Goal: Task Accomplishment & Management: Manage account settings

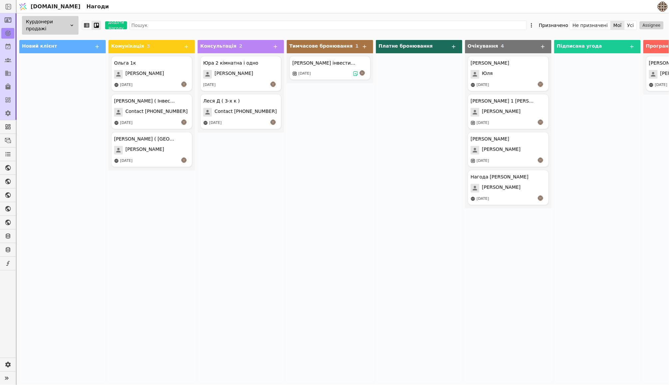
click at [65, 20] on div "Курдонери продажі" at bounding box center [50, 25] width 57 height 19
click at [632, 26] on button "Усі" at bounding box center [631, 25] width 12 height 9
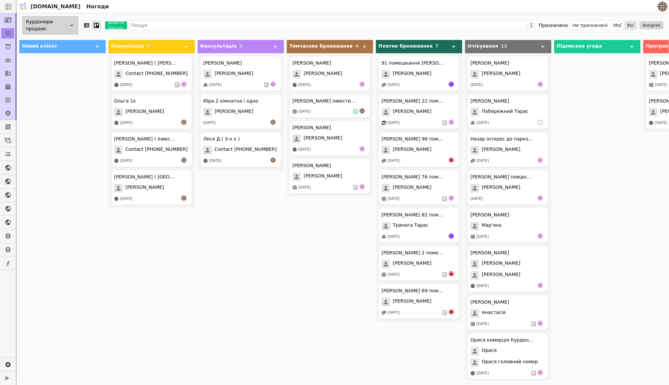
click at [63, 26] on div "Курдонери продажі" at bounding box center [50, 25] width 57 height 19
click at [57, 38] on div "Продаж" at bounding box center [45, 40] width 67 height 12
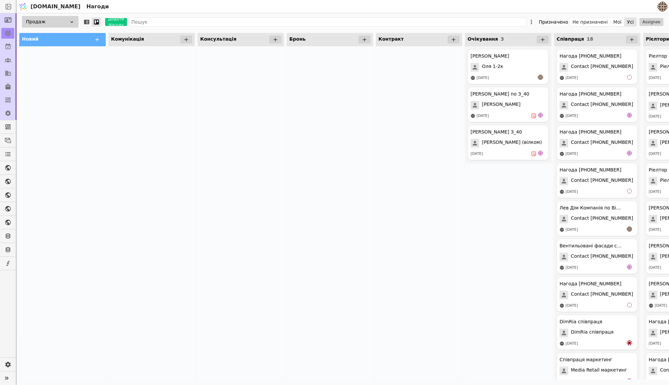
click at [73, 21] on icon at bounding box center [72, 22] width 3 height 2
click at [50, 58] on span "Курдонери продажі" at bounding box center [40, 58] width 49 height 7
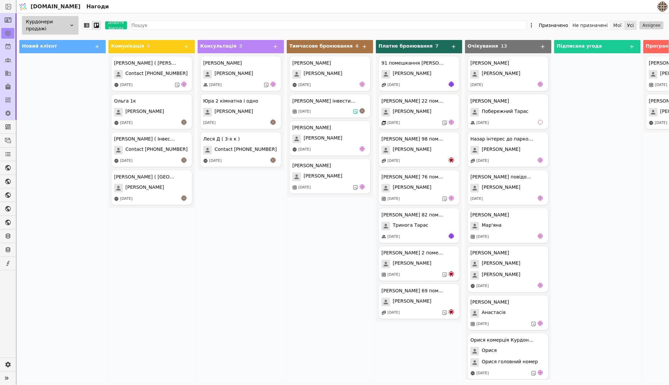
click at [620, 26] on button "Мої" at bounding box center [618, 25] width 14 height 9
